Goal: Task Accomplishment & Management: Manage account settings

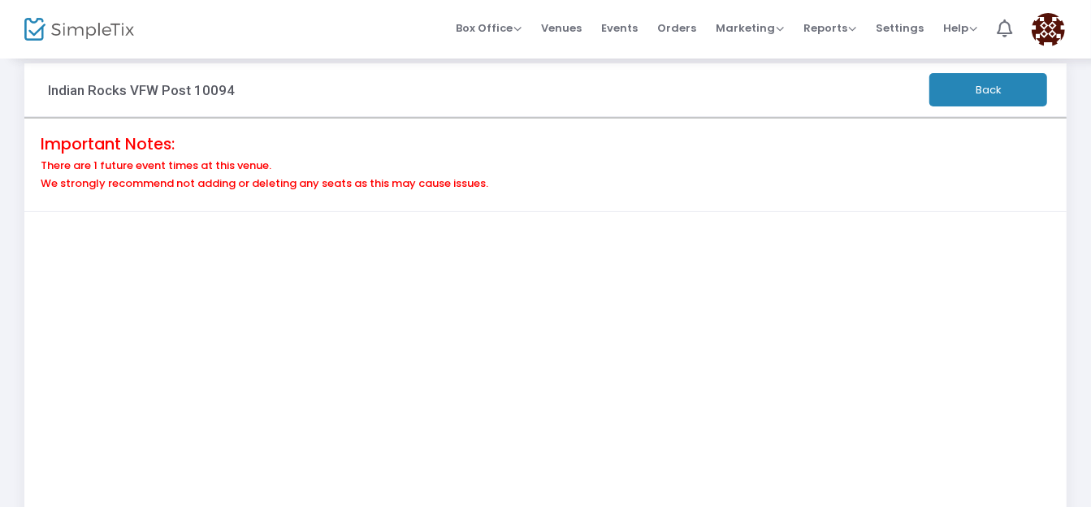
scroll to position [325, 0]
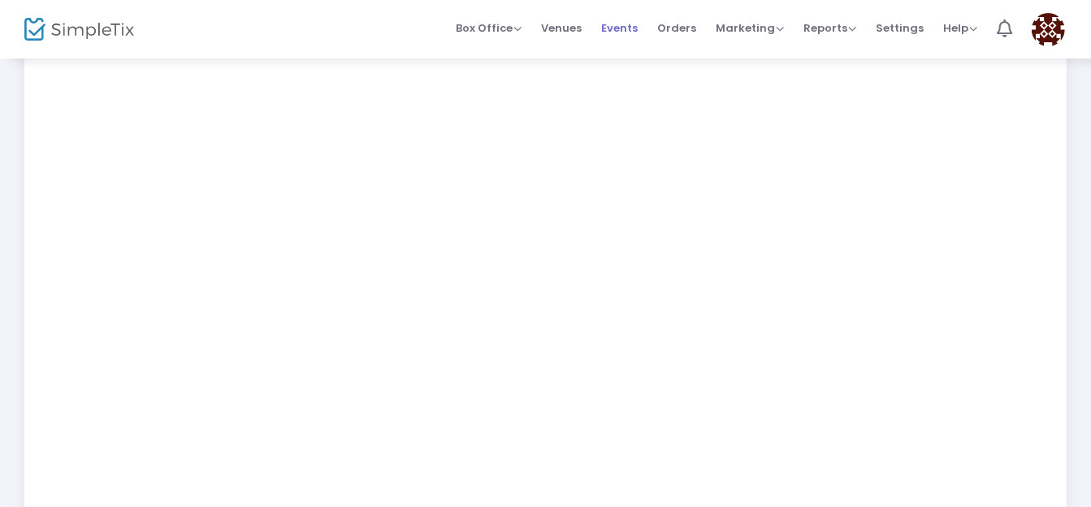
click at [629, 25] on span "Events" at bounding box center [619, 27] width 37 height 41
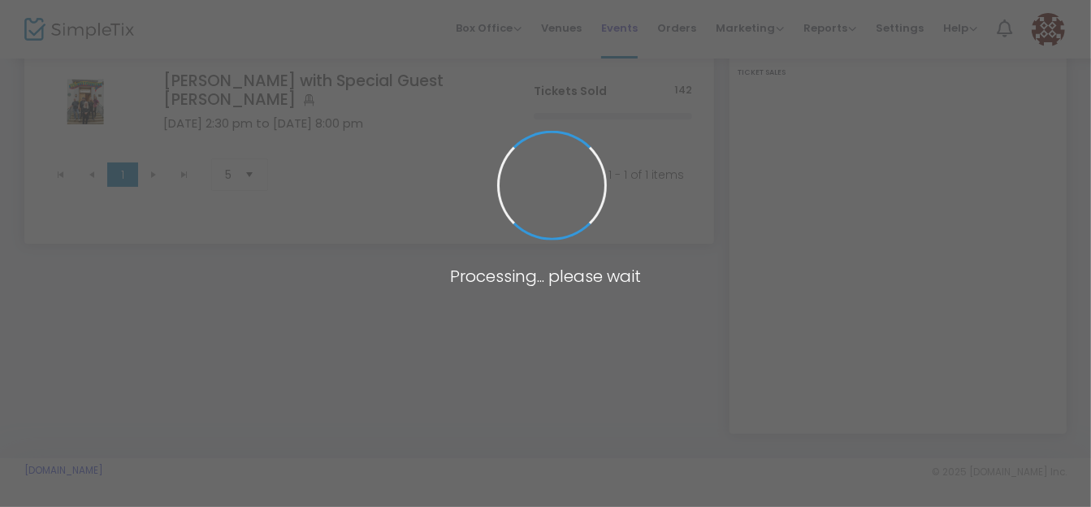
scroll to position [174, 0]
